Goal: Task Accomplishment & Management: Use online tool/utility

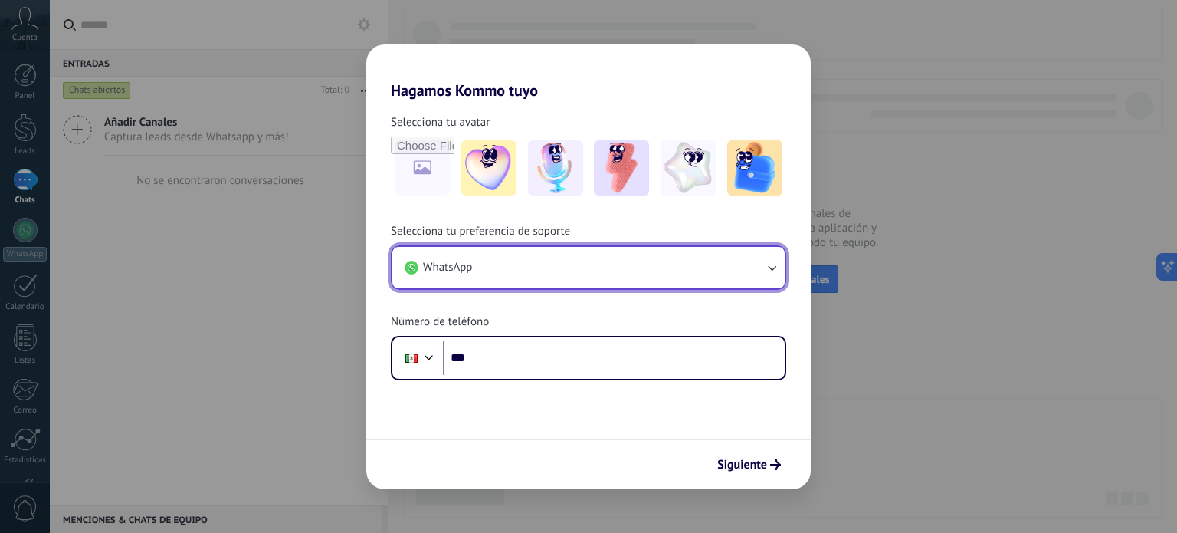
click at [768, 268] on icon "button" at bounding box center [771, 267] width 15 height 15
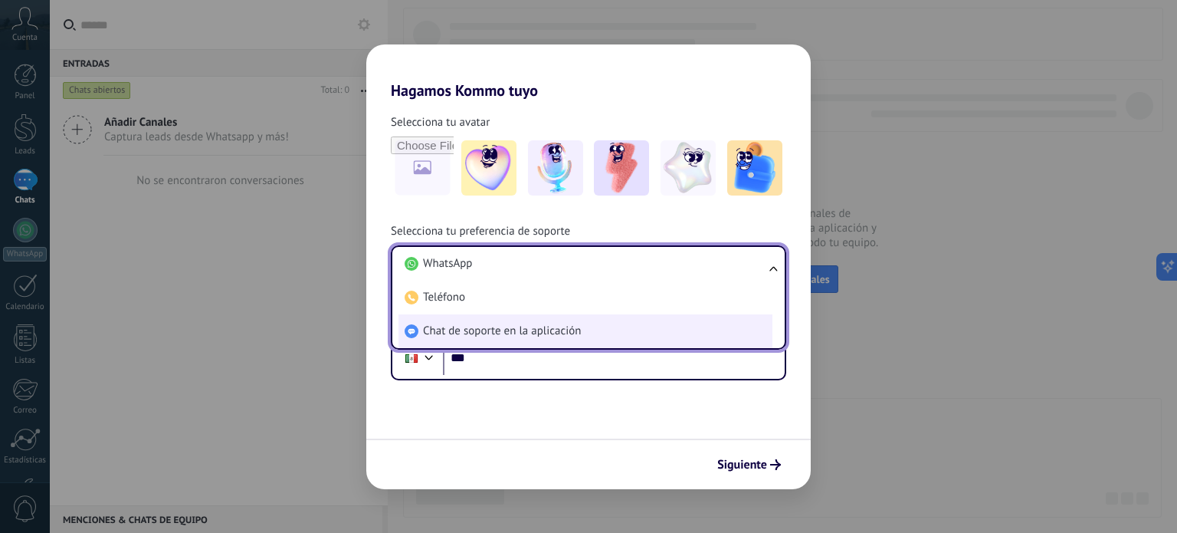
click at [646, 339] on li "Chat de soporte en la aplicación" at bounding box center [585, 331] width 374 height 34
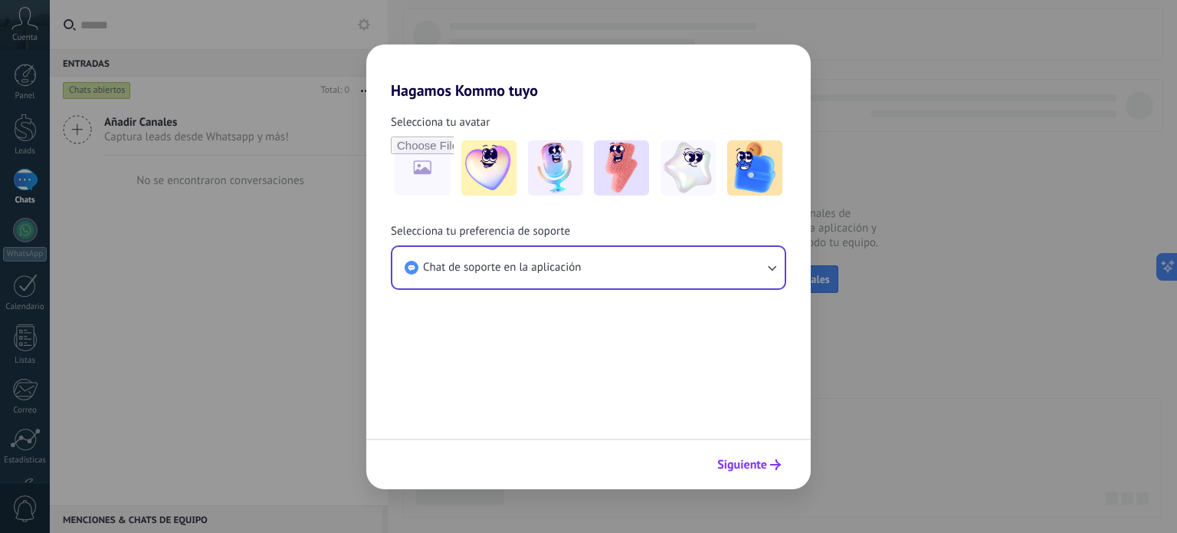
click at [742, 464] on span "Siguiente" at bounding box center [742, 464] width 50 height 11
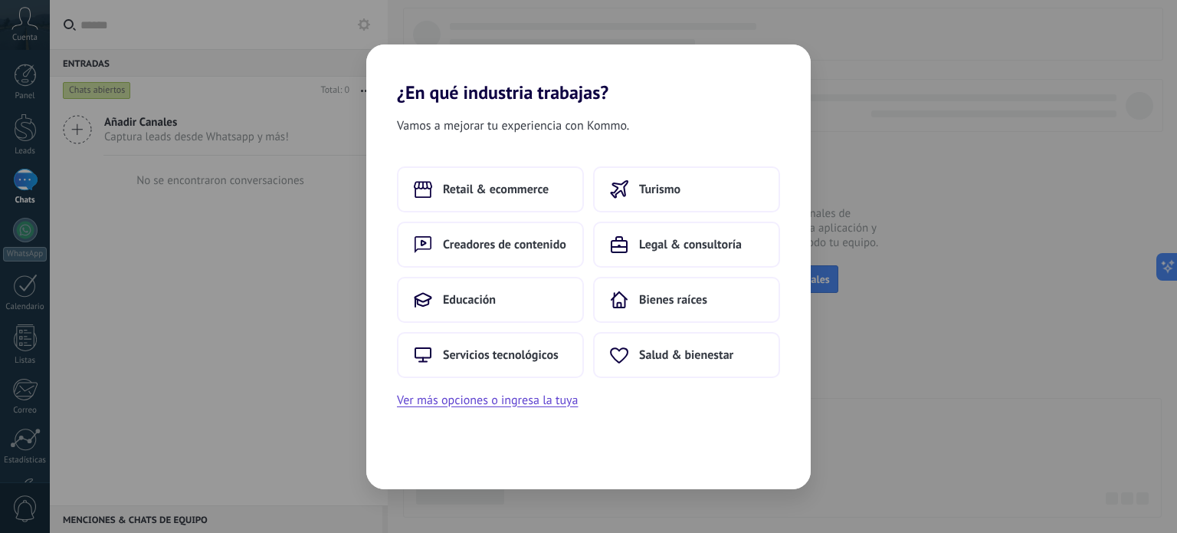
click at [918, 185] on div "¿En qué industria trabajas? Vamos a mejorar tu experiencia con Kommo. Retail & …" at bounding box center [588, 266] width 1177 height 533
click at [518, 368] on button "Servicios tecnológicos" at bounding box center [490, 355] width 187 height 46
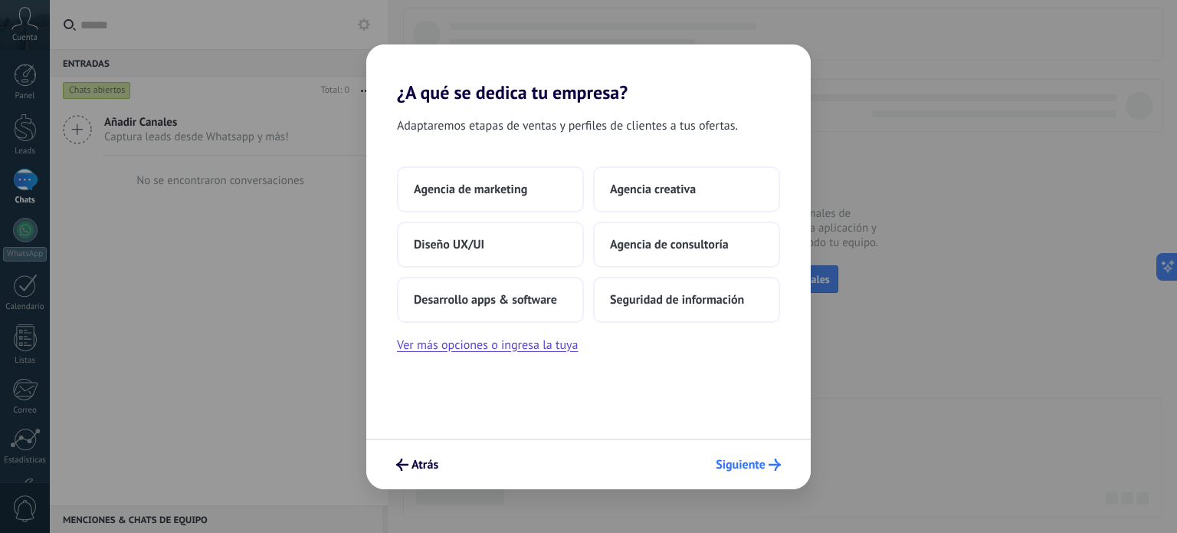
click at [741, 454] on button "Siguiente" at bounding box center [748, 464] width 79 height 26
click at [733, 467] on span "Siguiente" at bounding box center [741, 464] width 50 height 11
click at [462, 178] on button "Agencia de marketing" at bounding box center [490, 189] width 187 height 46
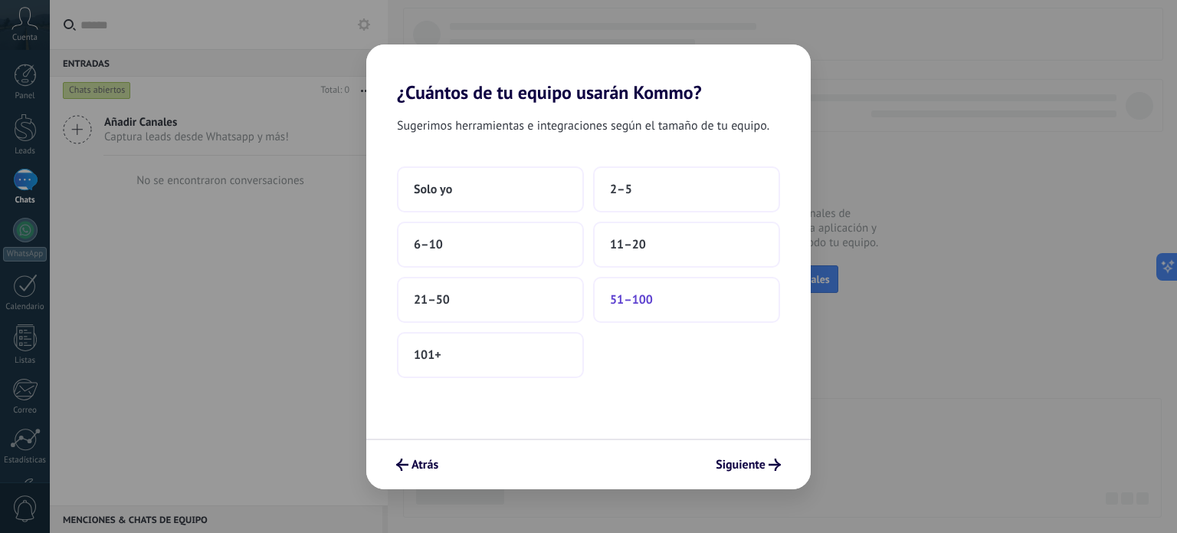
click at [637, 306] on span "51–100" at bounding box center [631, 299] width 43 height 15
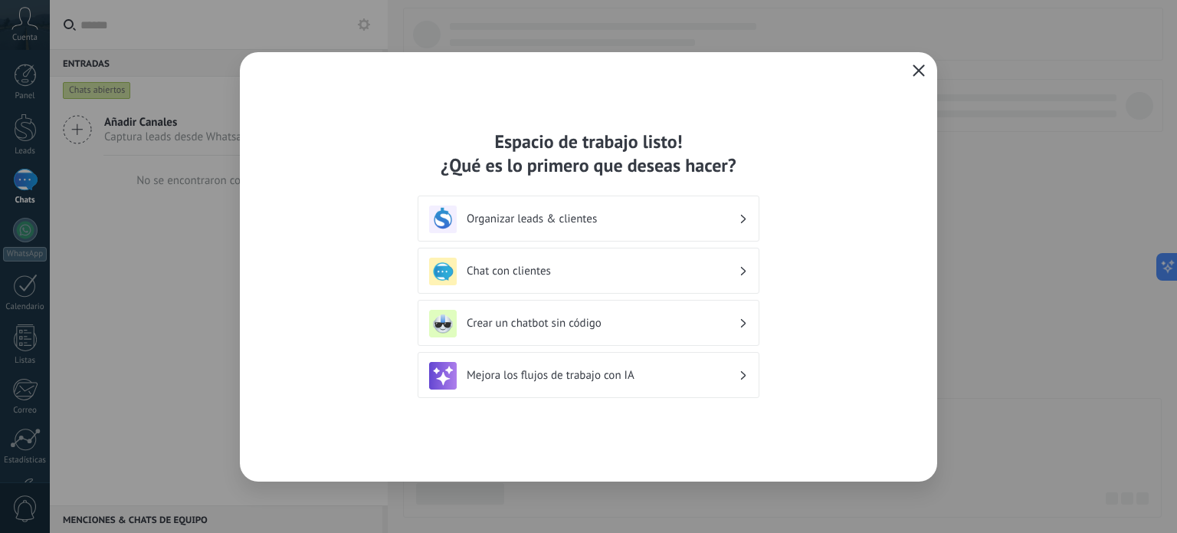
click at [692, 231] on div "Organizar leads & clientes" at bounding box center [588, 219] width 319 height 28
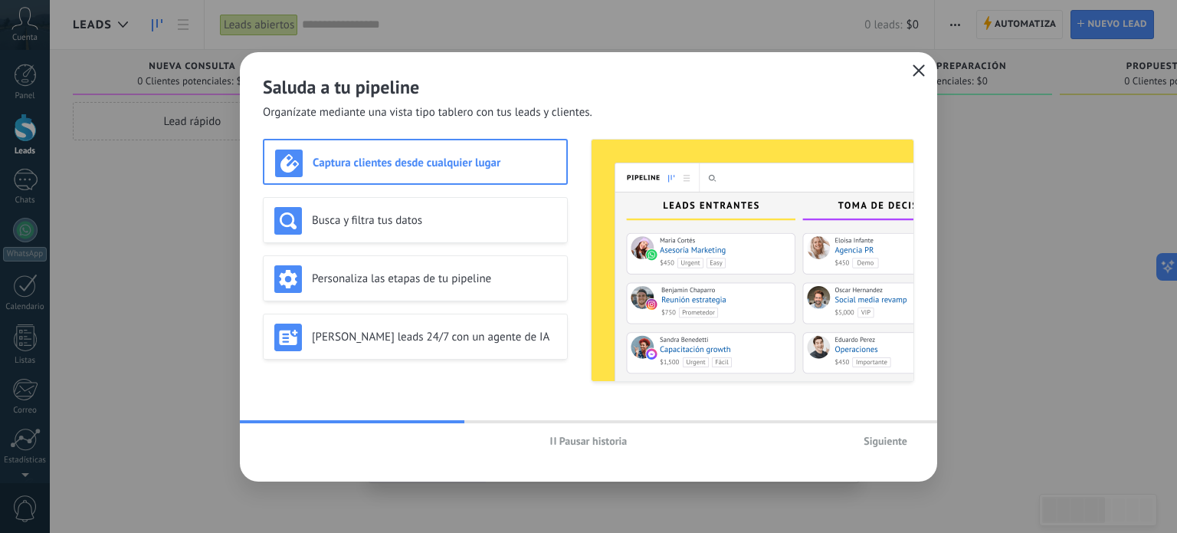
click at [913, 72] on icon "button" at bounding box center [919, 70] width 12 height 12
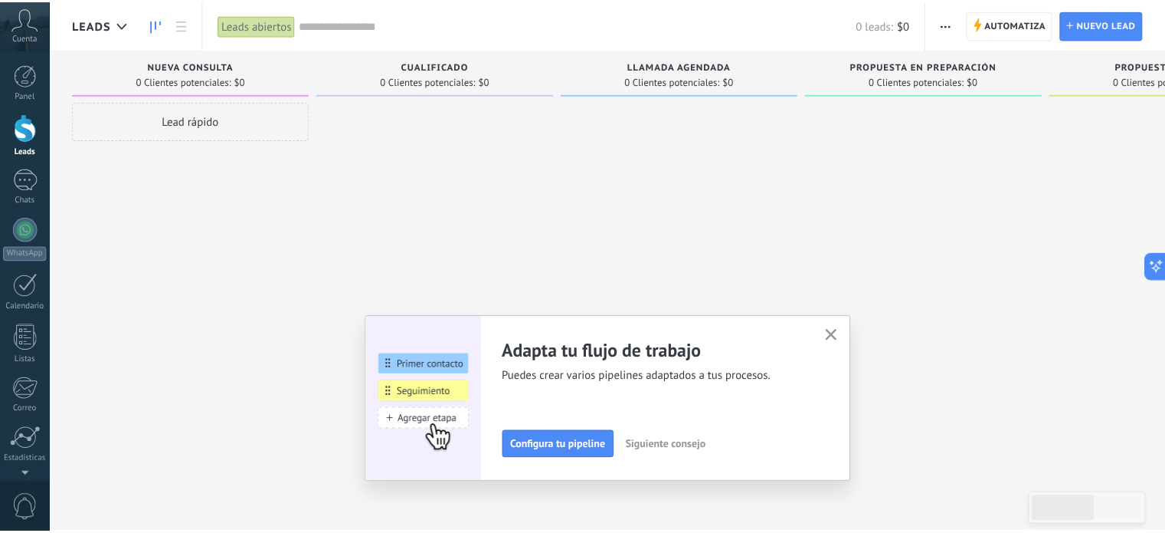
scroll to position [104, 0]
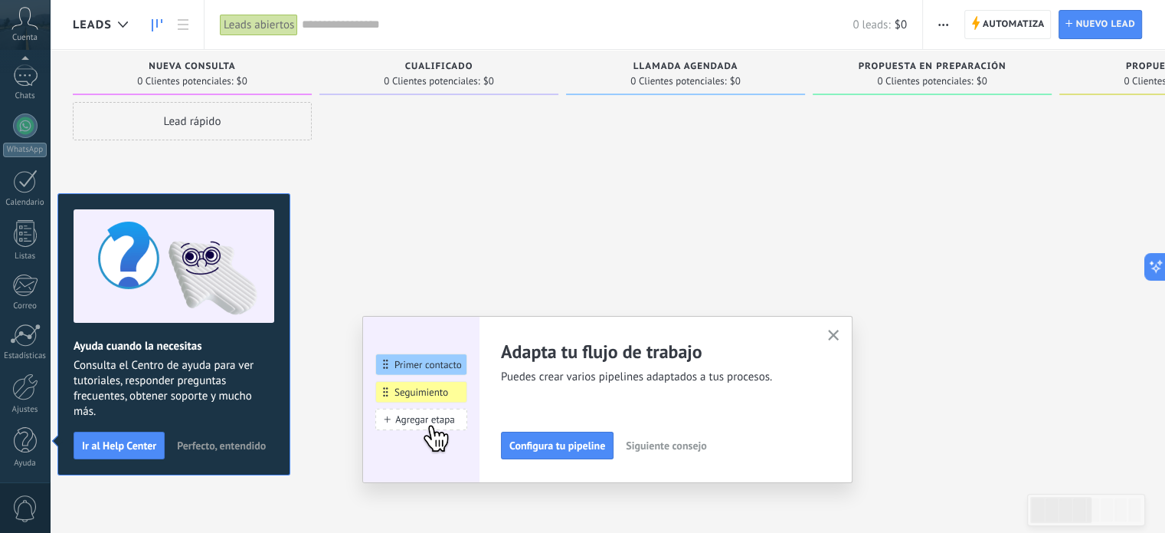
click at [840, 336] on icon "button" at bounding box center [833, 334] width 11 height 11
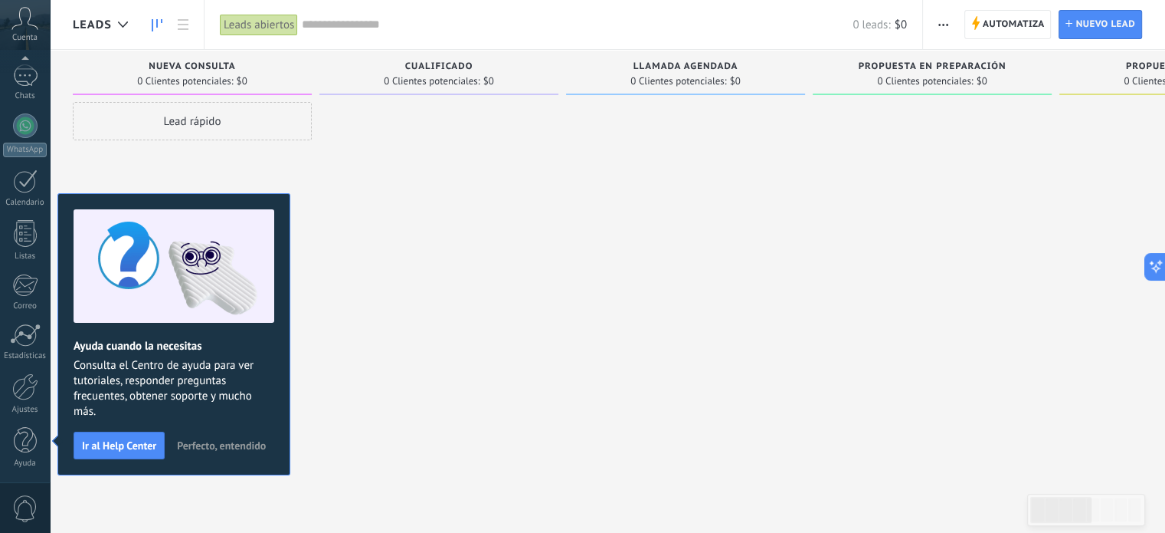
click at [242, 444] on span "Perfecto, entendido" at bounding box center [221, 445] width 89 height 11
